Goal: Download file/media

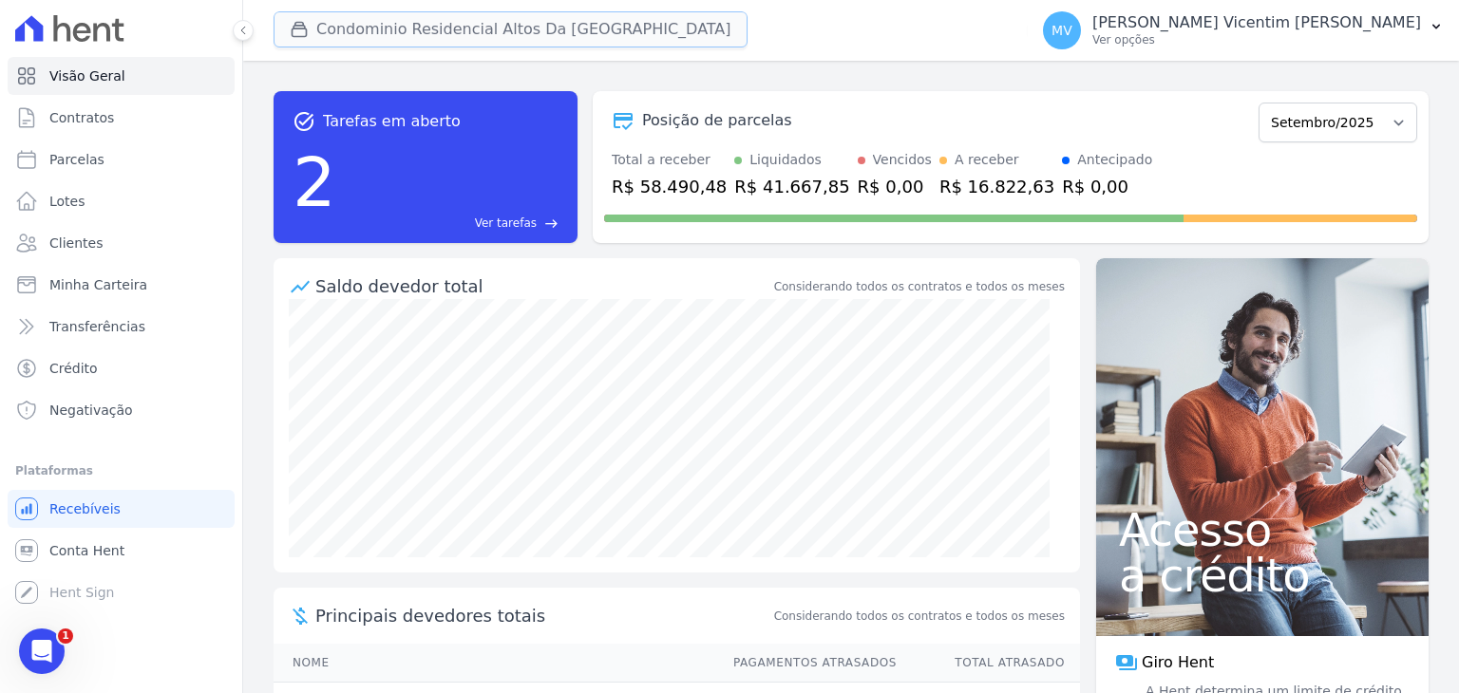
click at [525, 28] on button "Condominio Residencial Altos Da [GEOGRAPHIC_DATA]" at bounding box center [511, 29] width 474 height 36
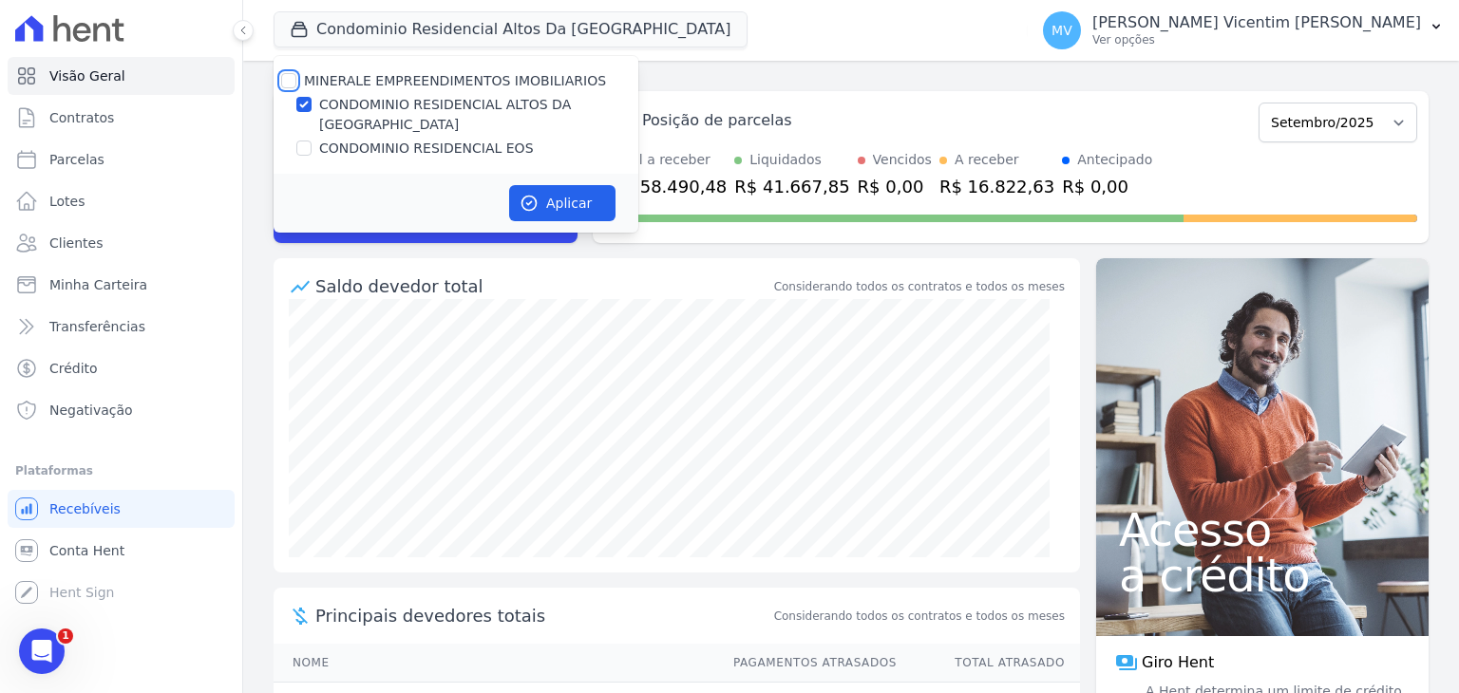
click at [291, 75] on input "MINERALE EMPREENDIMENTOS IMOBILIARIOS" at bounding box center [288, 80] width 15 height 15
checkbox input "true"
click at [291, 75] on input "MINERALE EMPREENDIMENTOS IMOBILIARIOS" at bounding box center [288, 80] width 15 height 15
checkbox input "false"
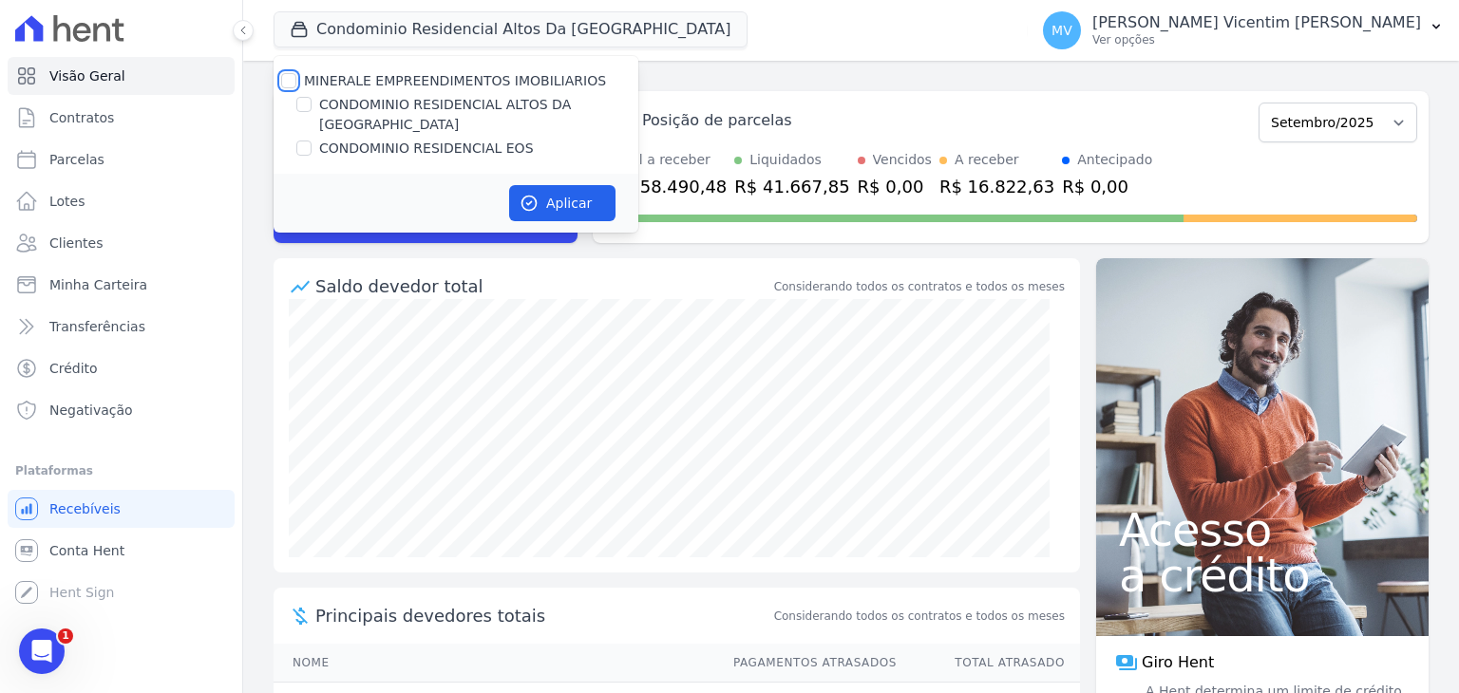
checkbox input "false"
click at [303, 141] on input "CONDOMINIO RESIDENCIAL EOS" at bounding box center [303, 148] width 15 height 15
checkbox input "true"
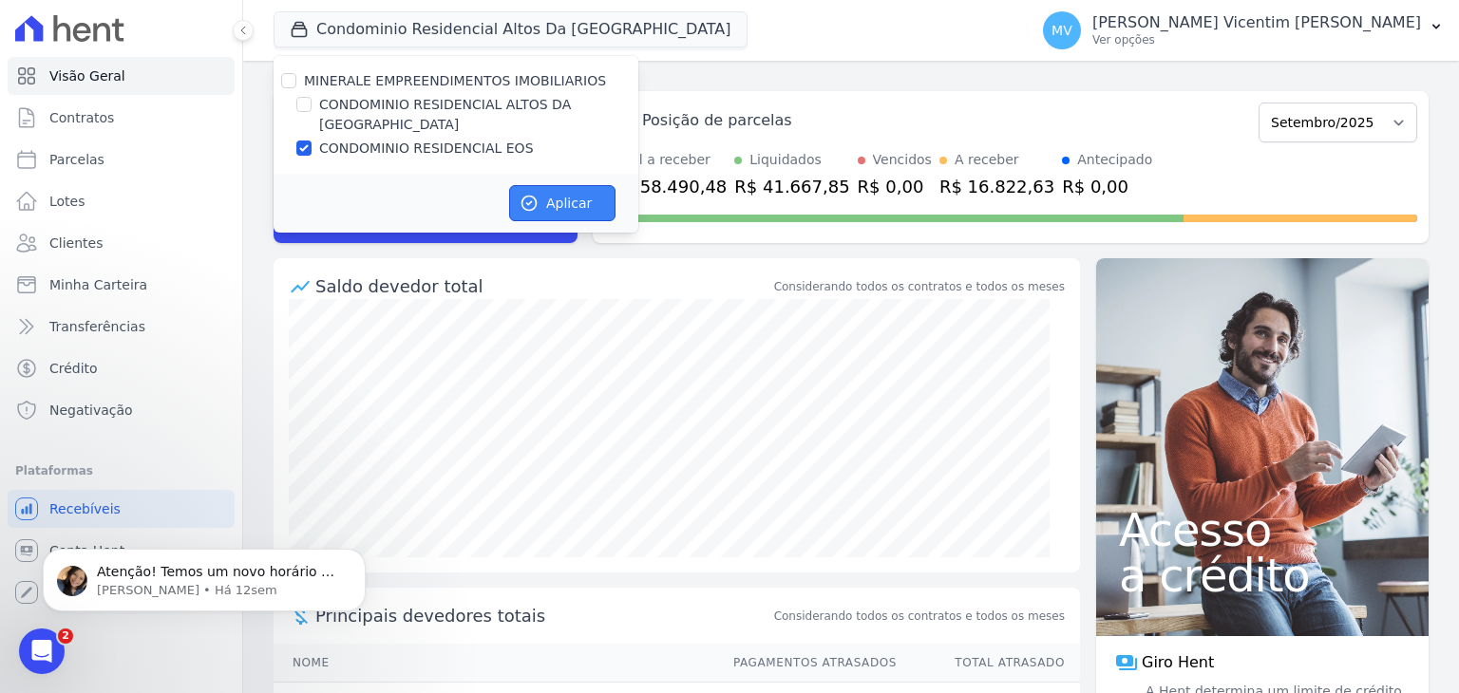
click at [585, 192] on button "Aplicar" at bounding box center [562, 203] width 106 height 36
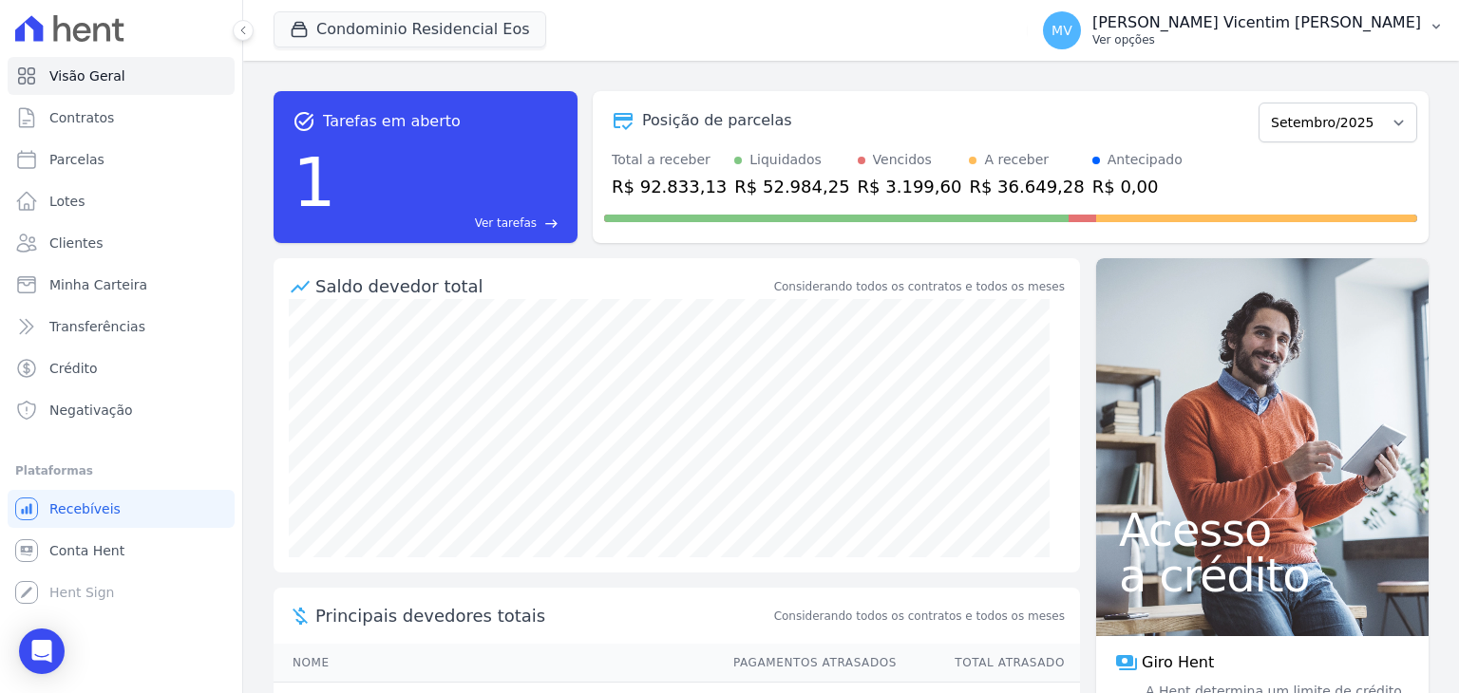
click at [1272, 37] on p "Ver opções" at bounding box center [1256, 39] width 329 height 15
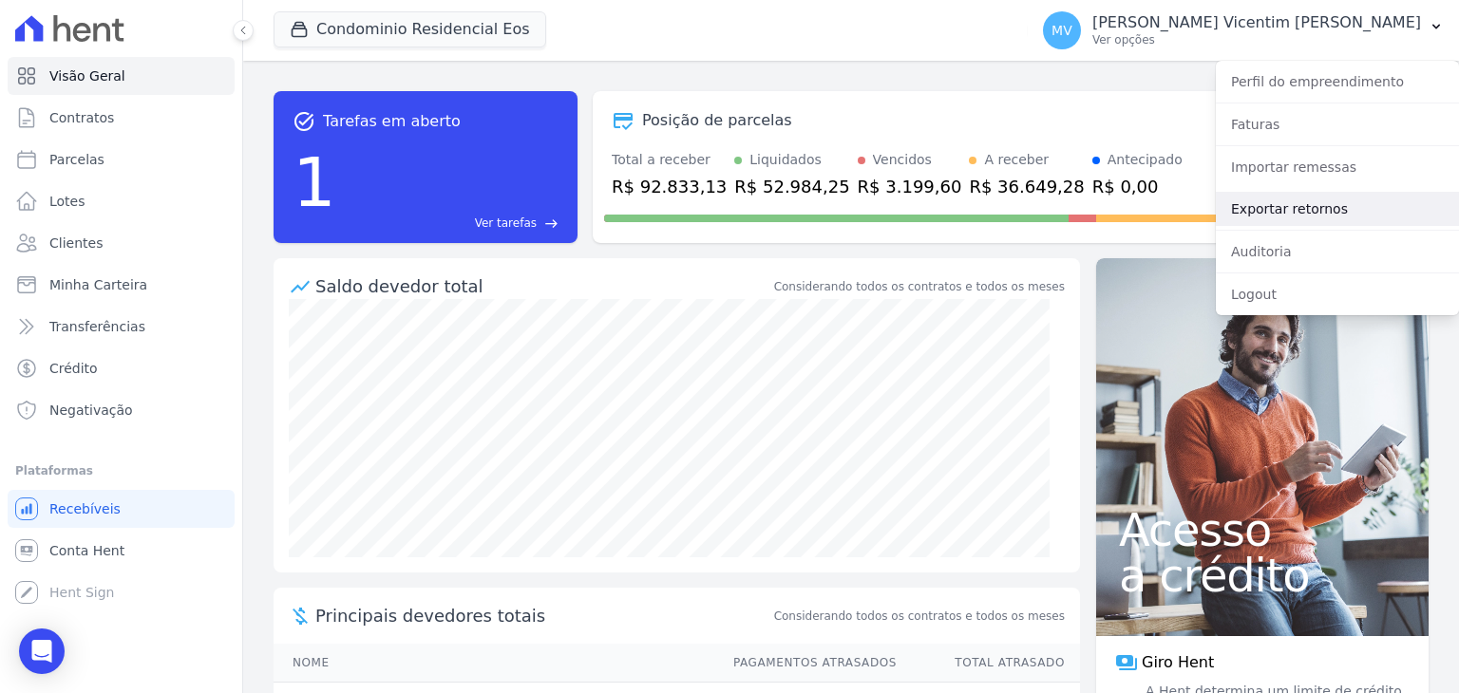
click at [1285, 212] on link "Exportar retornos" at bounding box center [1337, 209] width 243 height 34
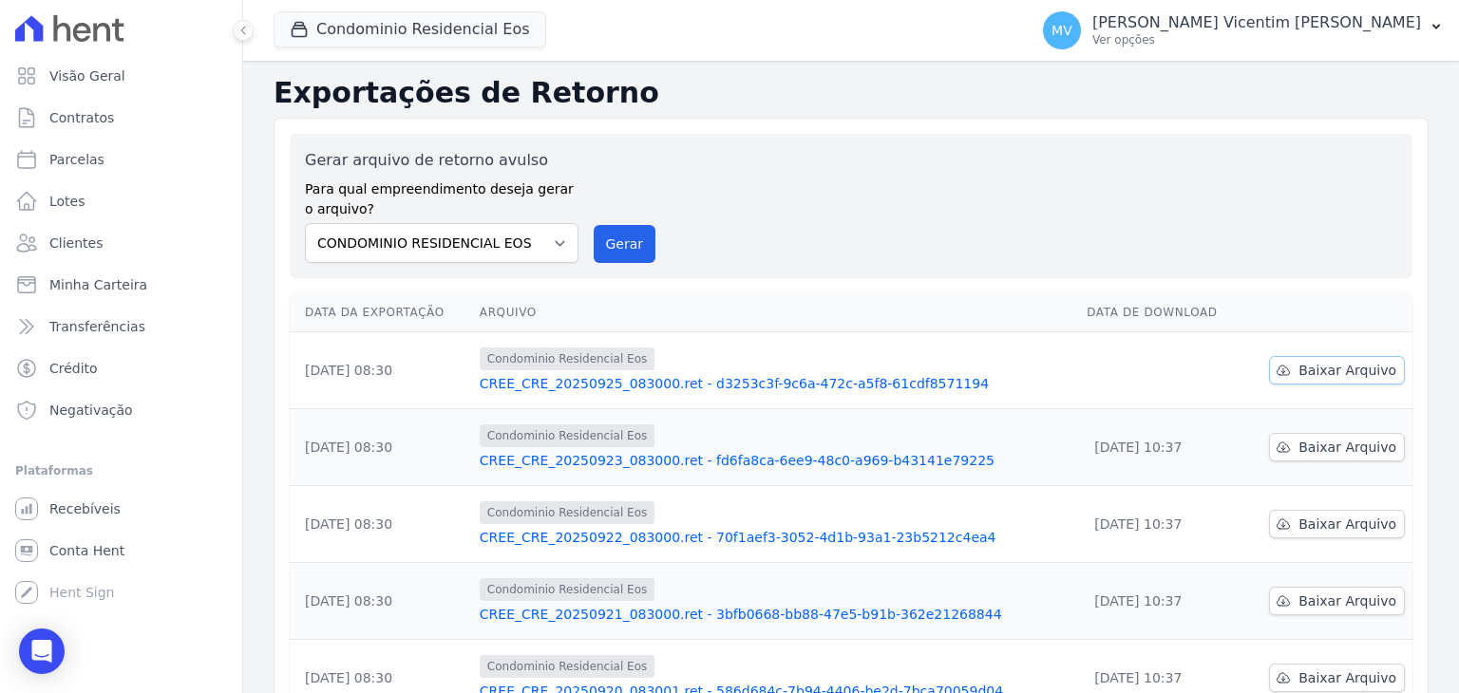
click at [1303, 370] on span "Baixar Arquivo" at bounding box center [1348, 370] width 98 height 19
click at [456, 37] on button "Condominio Residencial Eos" at bounding box center [410, 29] width 273 height 36
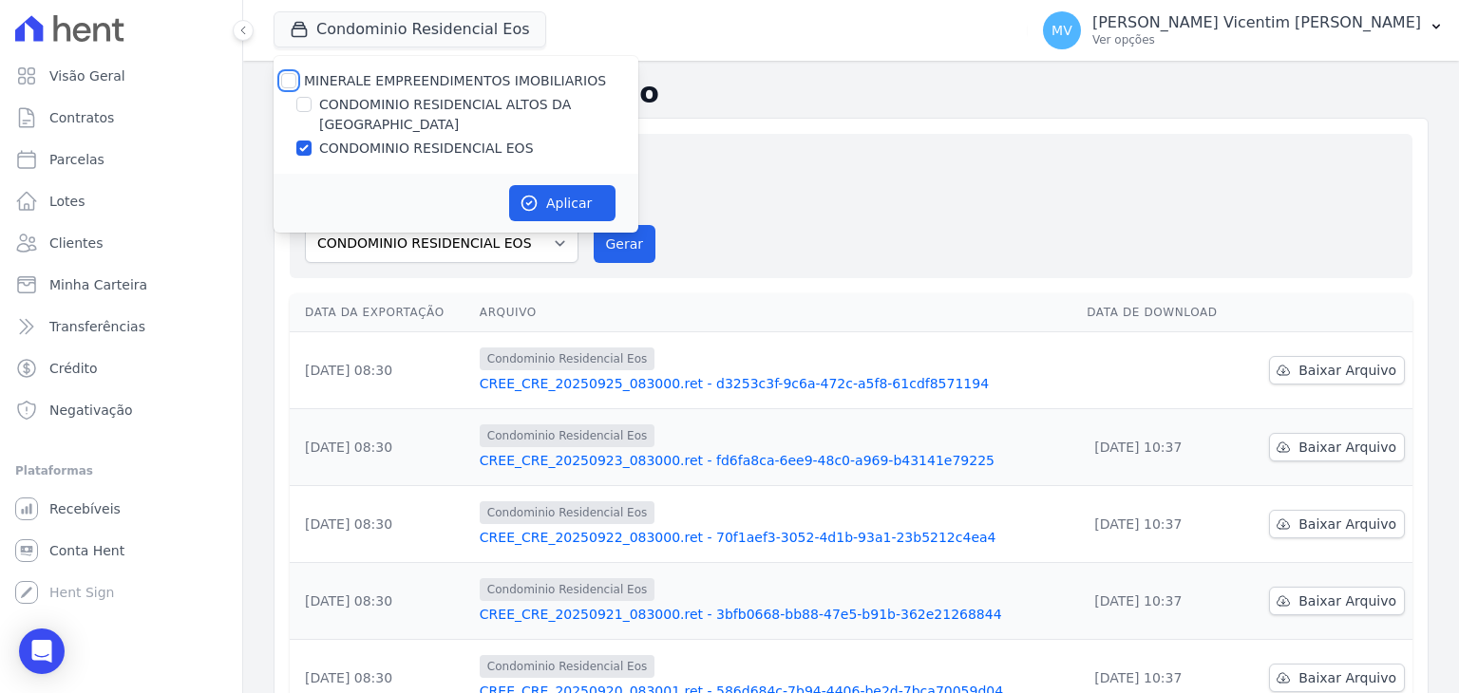
click at [288, 82] on input "MINERALE EMPREENDIMENTOS IMOBILIARIOS" at bounding box center [288, 80] width 15 height 15
checkbox input "true"
click at [288, 82] on input "MINERALE EMPREENDIMENTOS IMOBILIARIOS" at bounding box center [288, 80] width 15 height 15
checkbox input "false"
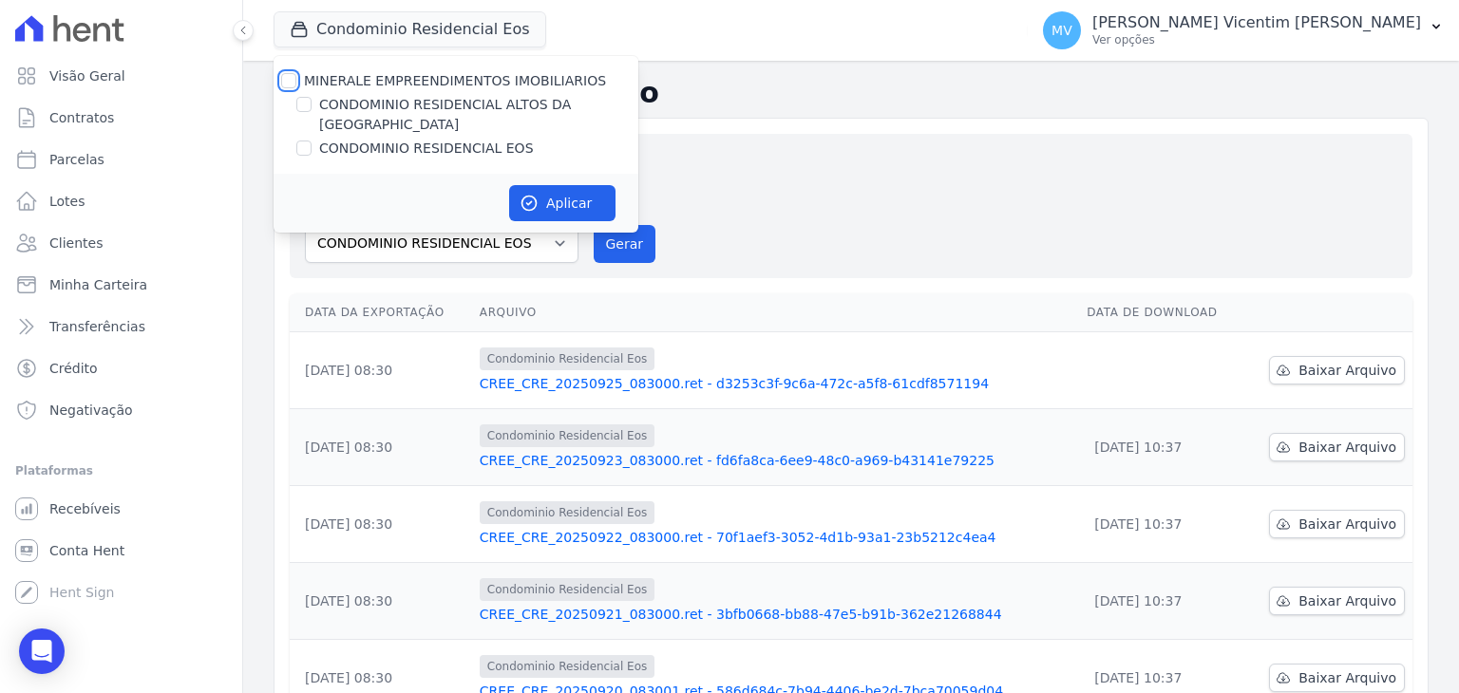
checkbox input "false"
click at [308, 107] on input "CONDOMINIO RESIDENCIAL ALTOS DA [GEOGRAPHIC_DATA]" at bounding box center [303, 104] width 15 height 15
checkbox input "true"
click at [578, 196] on button "Aplicar" at bounding box center [562, 203] width 106 height 36
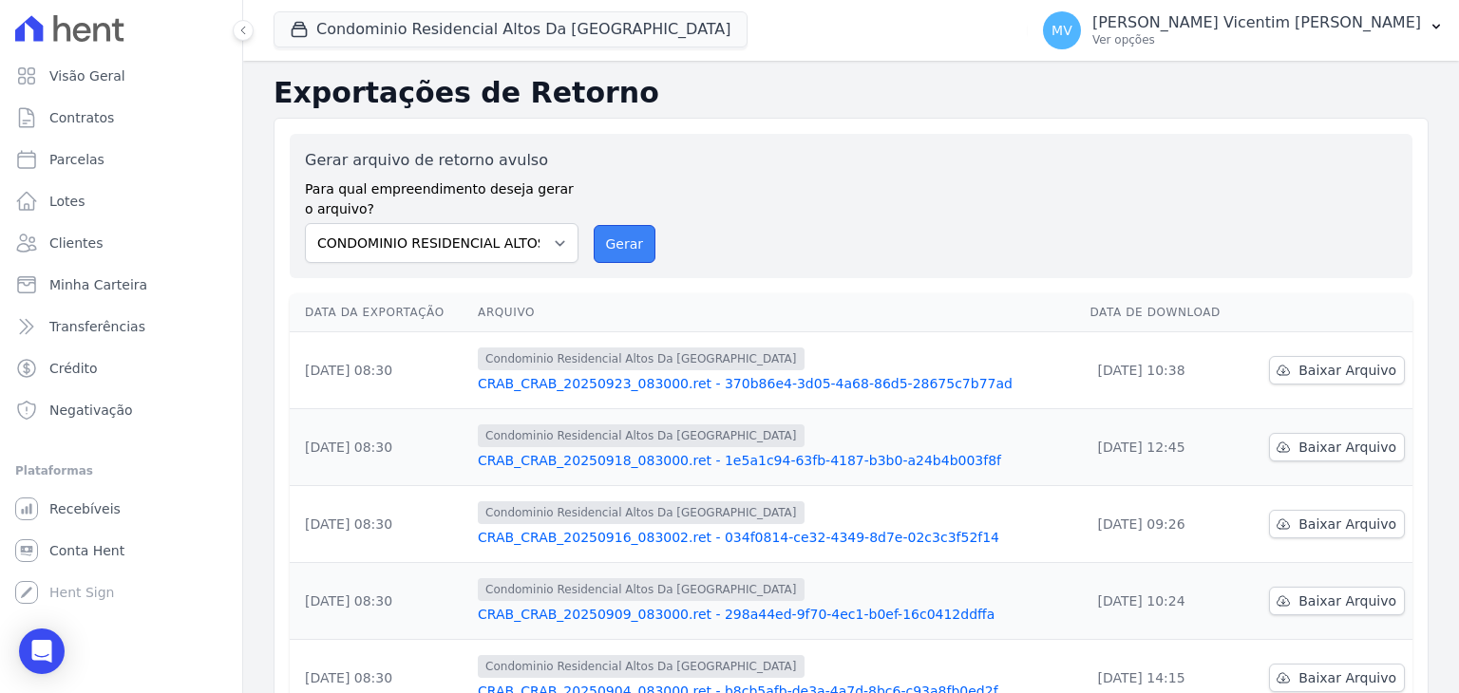
click at [644, 246] on button "Gerar" at bounding box center [625, 244] width 63 height 38
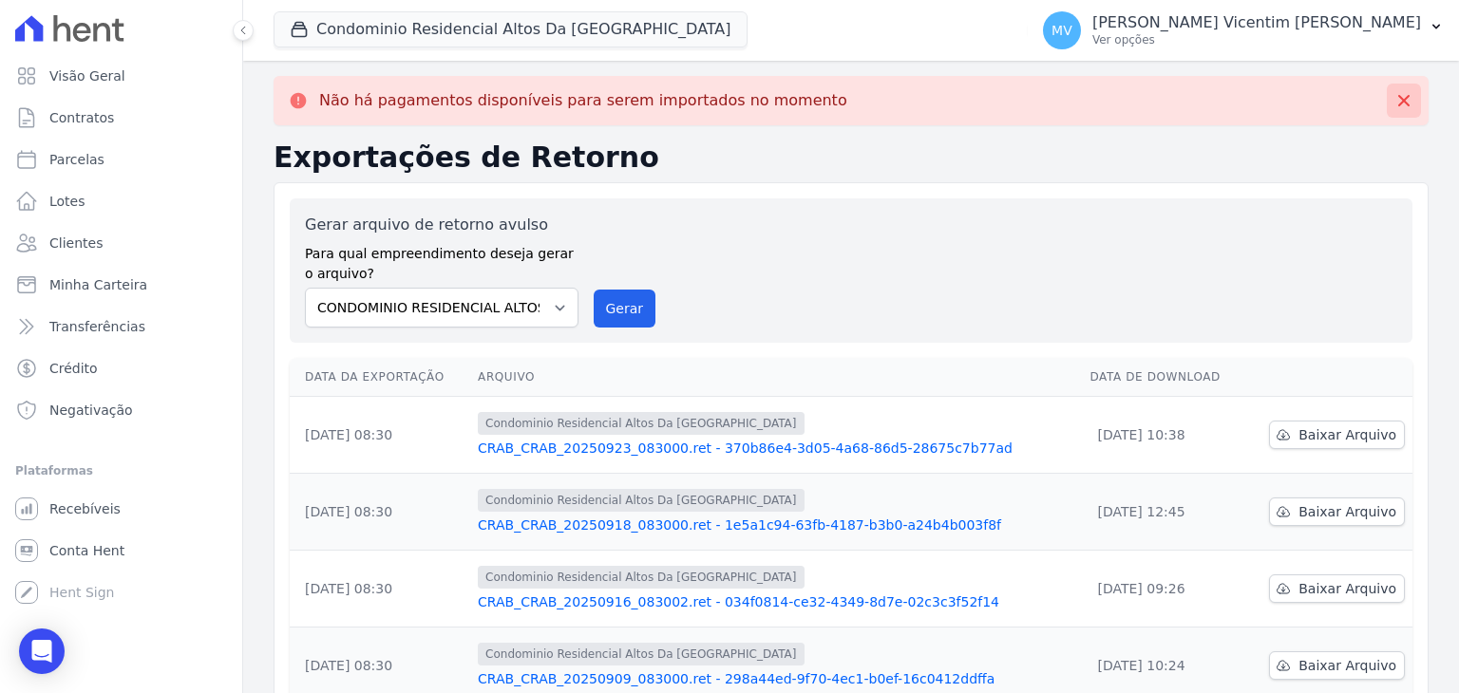
click at [1398, 102] on icon at bounding box center [1403, 100] width 11 height 11
